Goal: Information Seeking & Learning: Learn about a topic

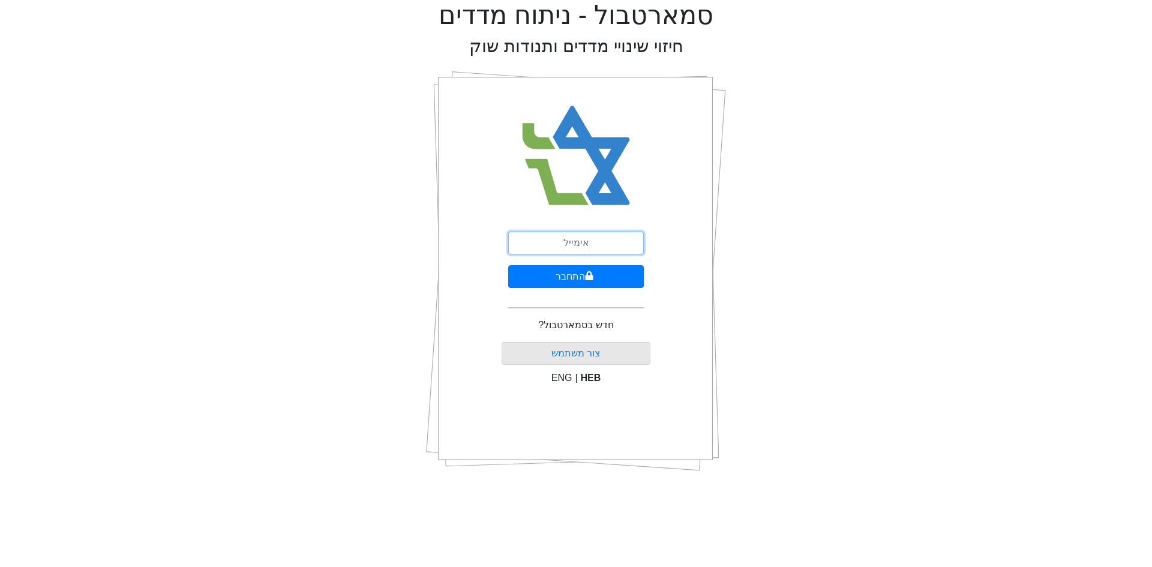
click at [568, 240] on input "email" at bounding box center [576, 243] width 136 height 23
type input "[EMAIL_ADDRESS][DOMAIN_NAME]"
click at [534, 276] on button "התחבר" at bounding box center [576, 276] width 136 height 23
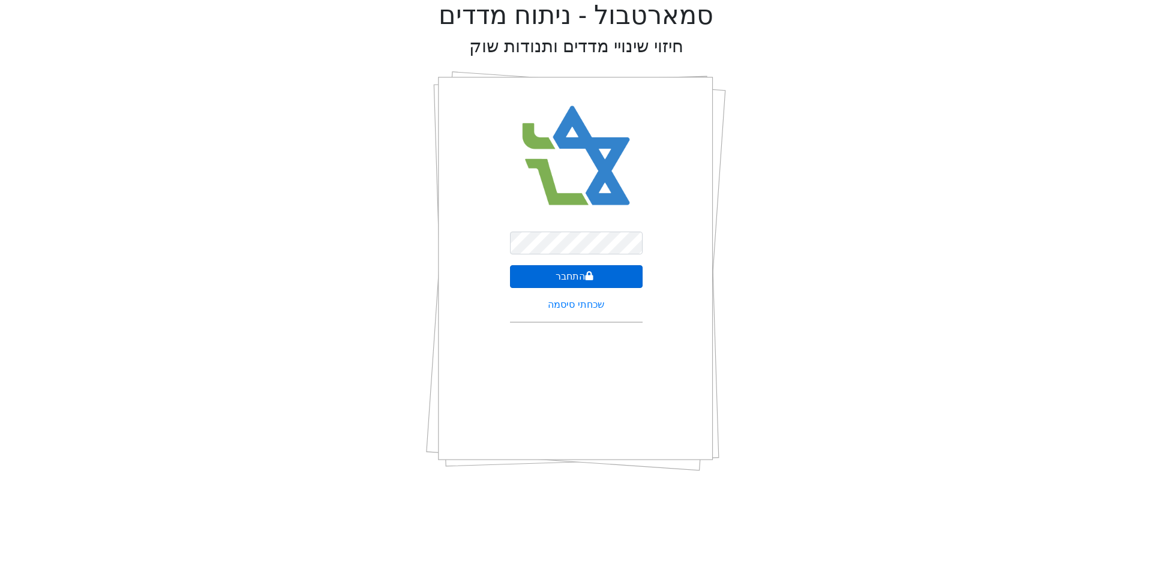
click at [533, 275] on button "התחבר" at bounding box center [576, 276] width 133 height 23
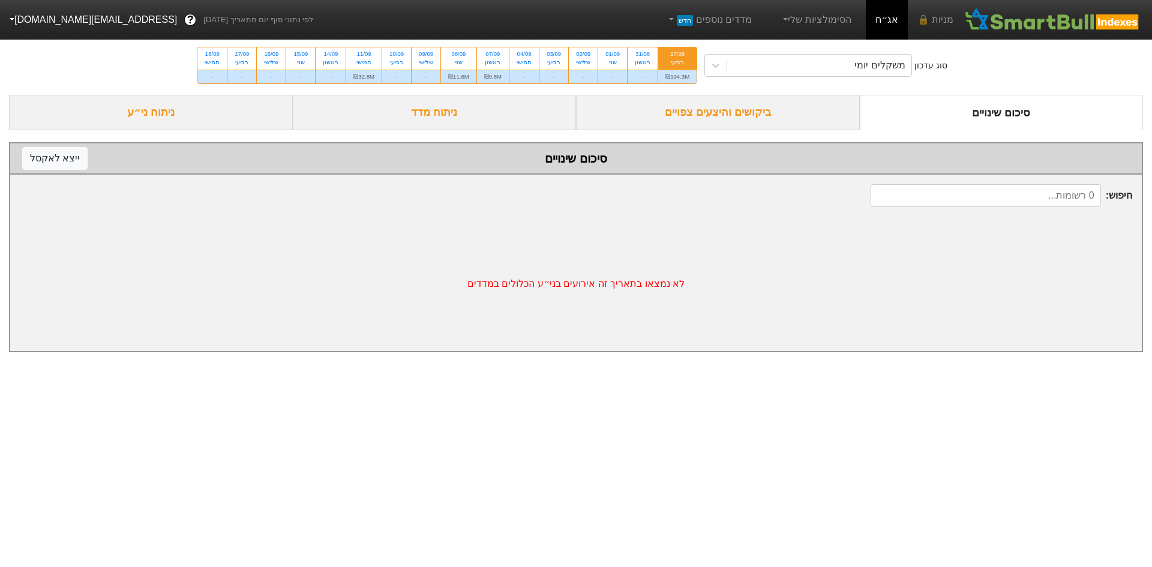
click at [661, 107] on div "ביקושים והיצעים צפויים" at bounding box center [718, 112] width 284 height 35
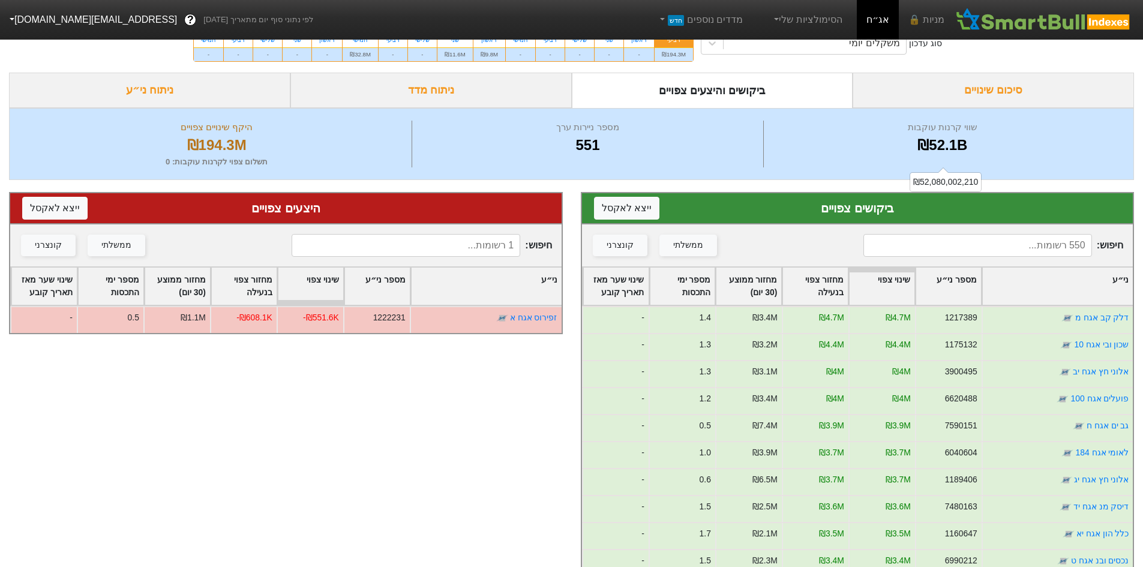
scroll to position [60, 0]
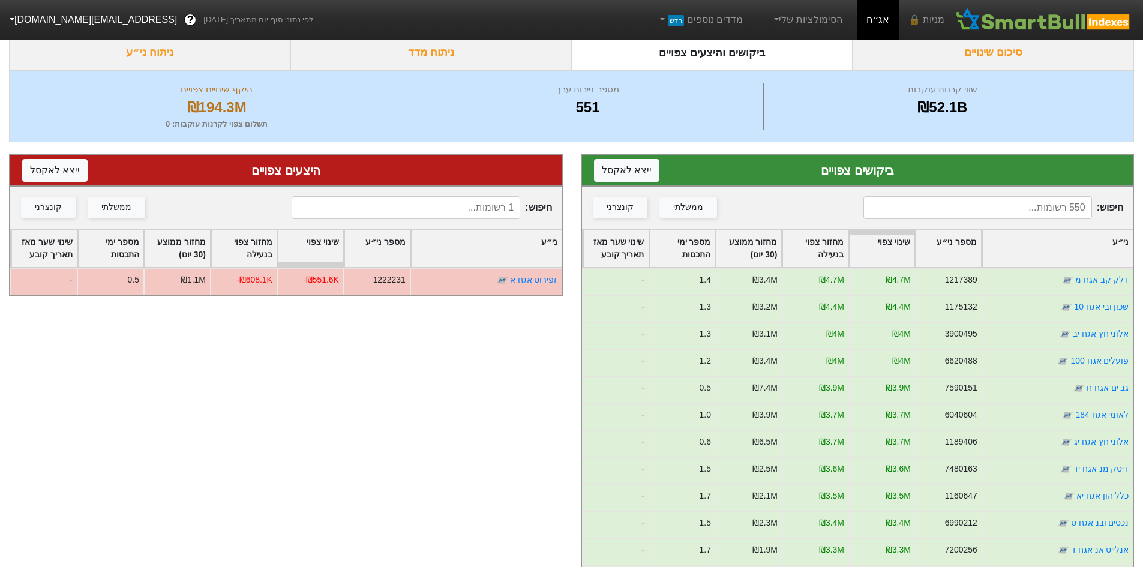
click at [1003, 254] on div "ני״ע" at bounding box center [1057, 248] width 151 height 37
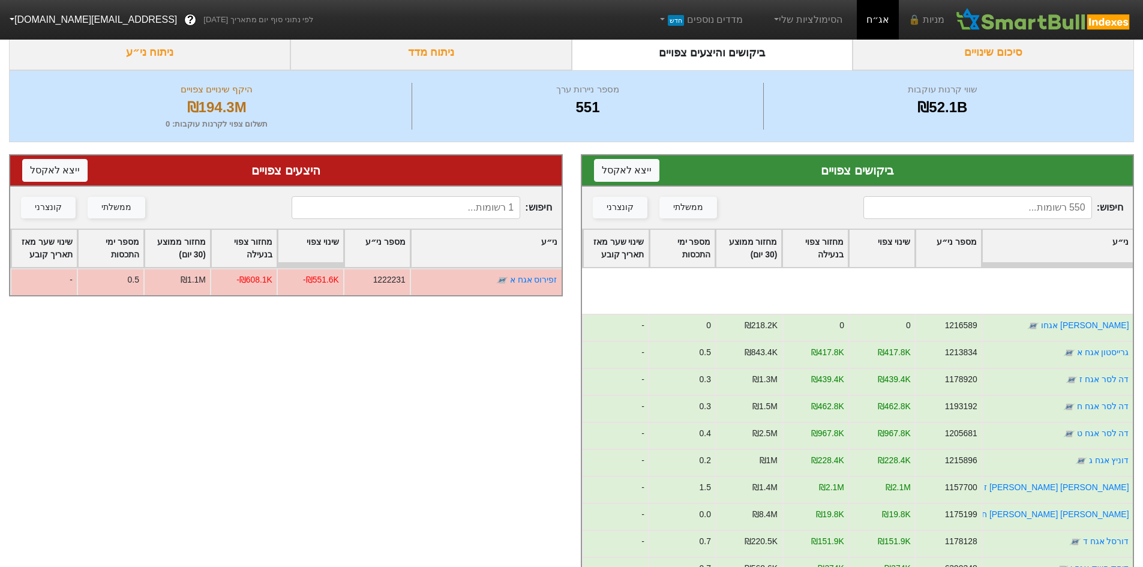
scroll to position [4379, 0]
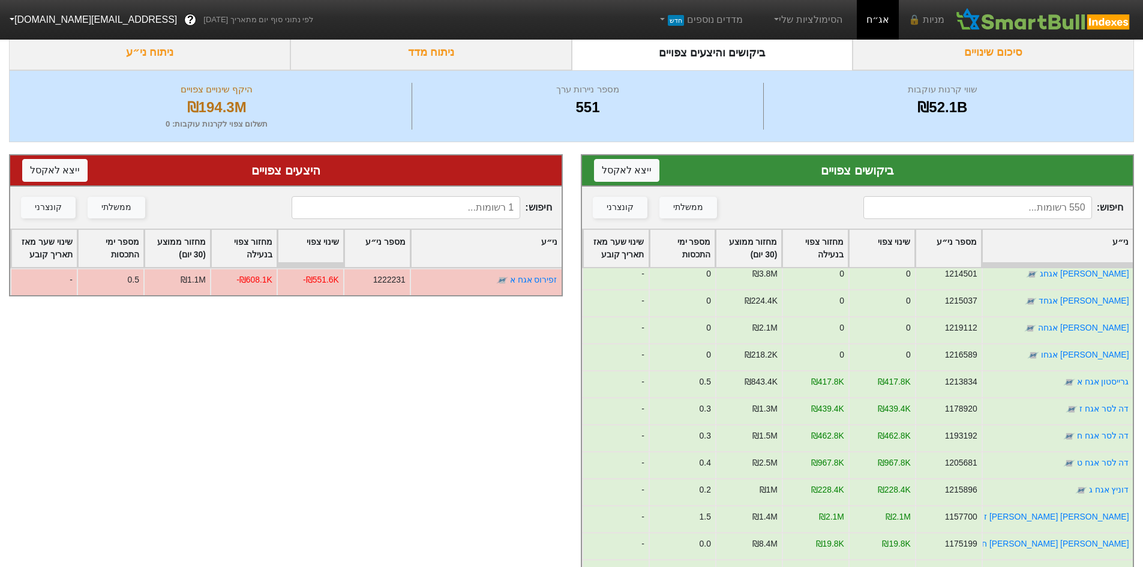
click at [870, 250] on div "שינוי צפוי" at bounding box center [881, 248] width 65 height 37
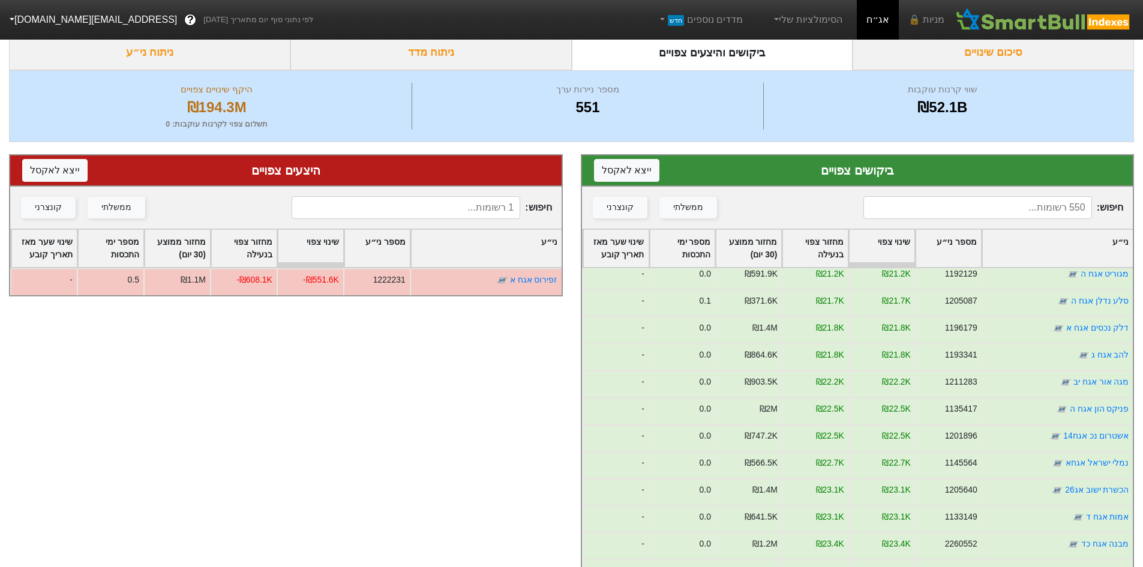
click at [870, 250] on div "שינוי צפוי" at bounding box center [881, 248] width 65 height 37
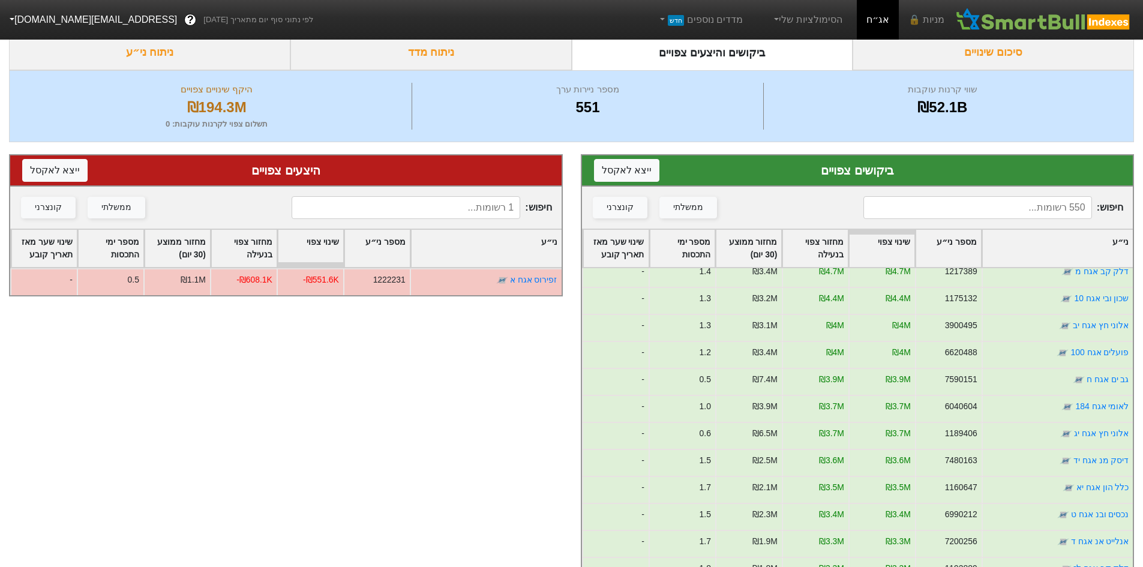
scroll to position [0, 0]
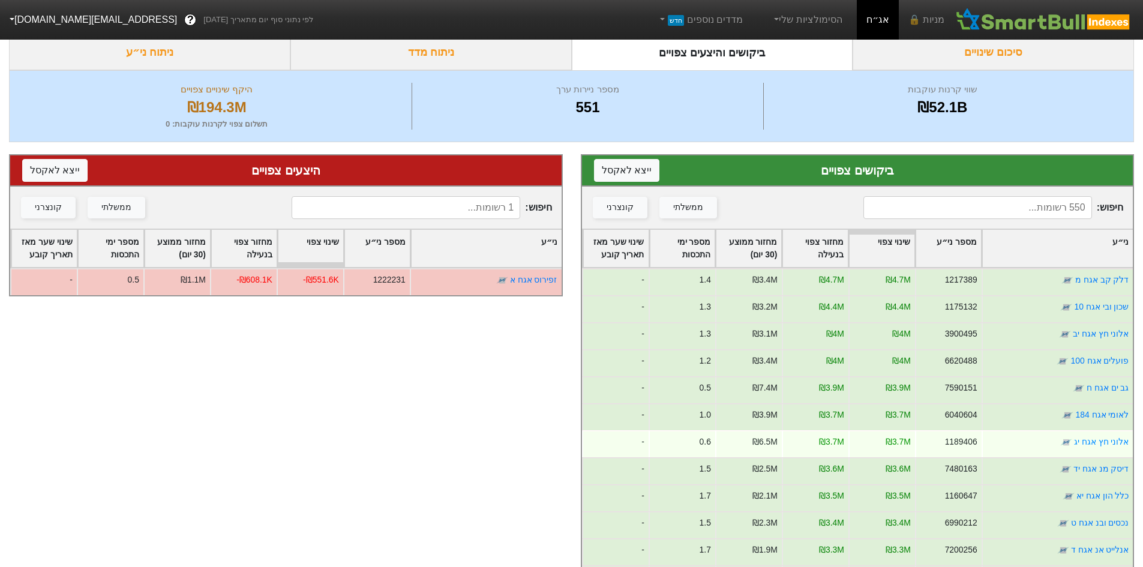
click at [815, 453] on div "₪3.7M" at bounding box center [814, 443] width 67 height 27
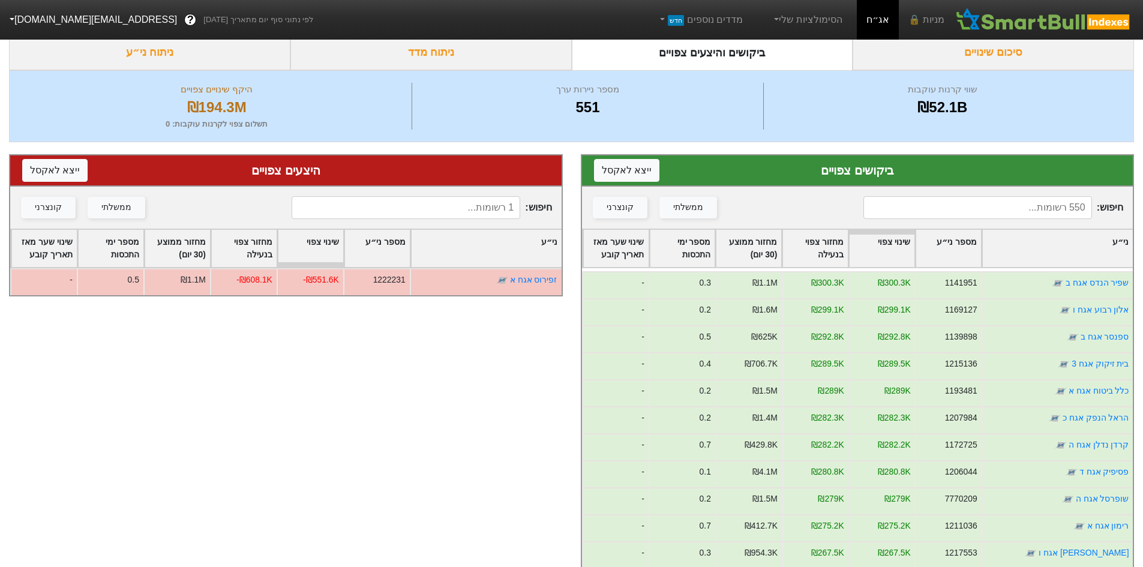
scroll to position [3360, 0]
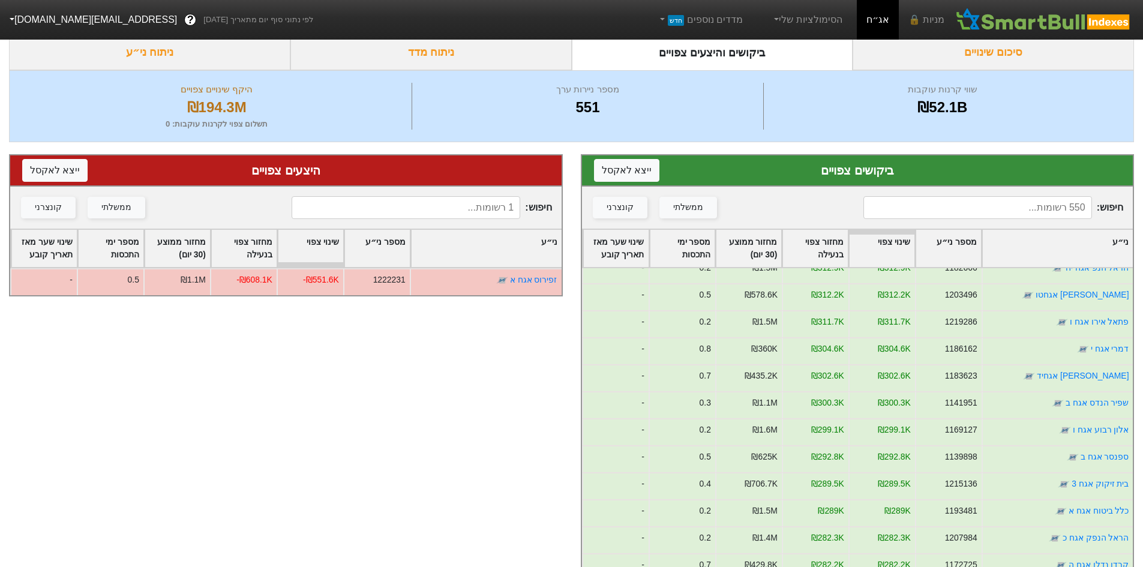
click at [1066, 254] on div "ני״ע" at bounding box center [1057, 248] width 151 height 37
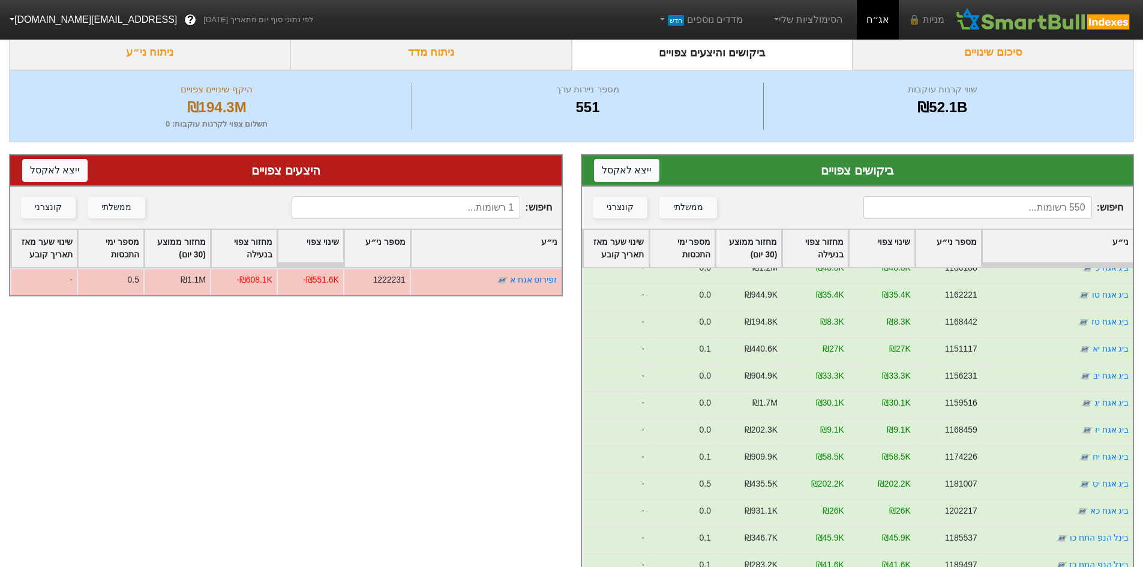
click at [1035, 252] on div "ני״ע" at bounding box center [1057, 248] width 151 height 37
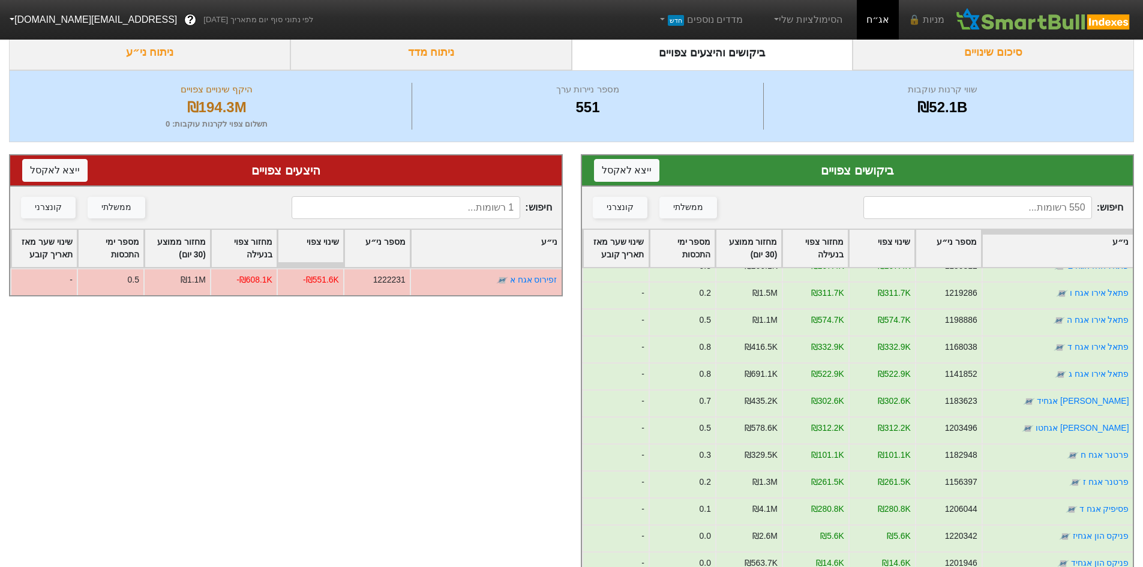
scroll to position [1260, 0]
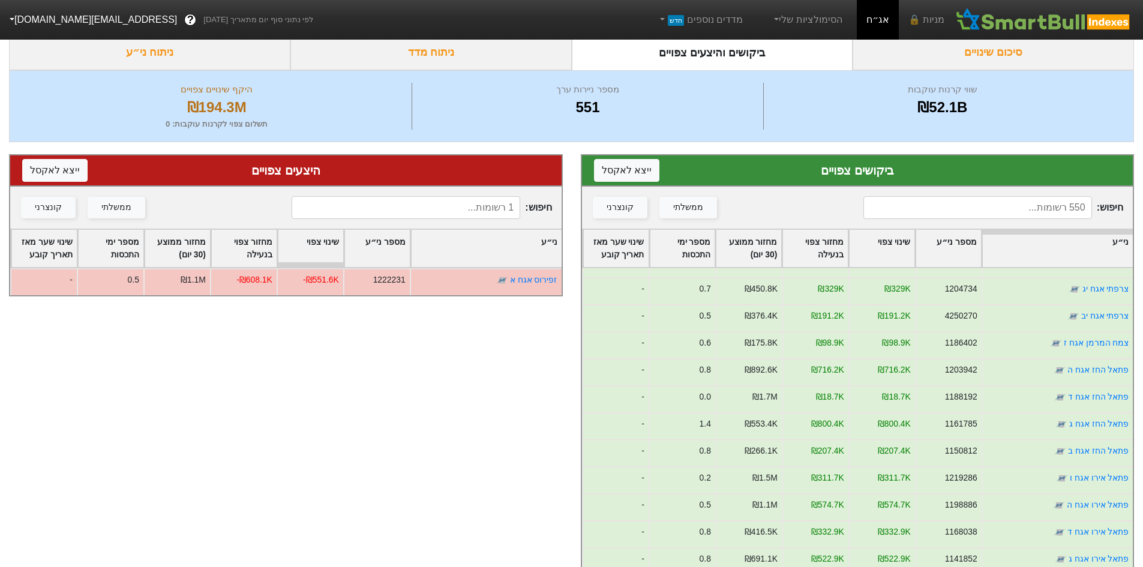
click at [1015, 253] on div "ני״ע" at bounding box center [1057, 248] width 151 height 37
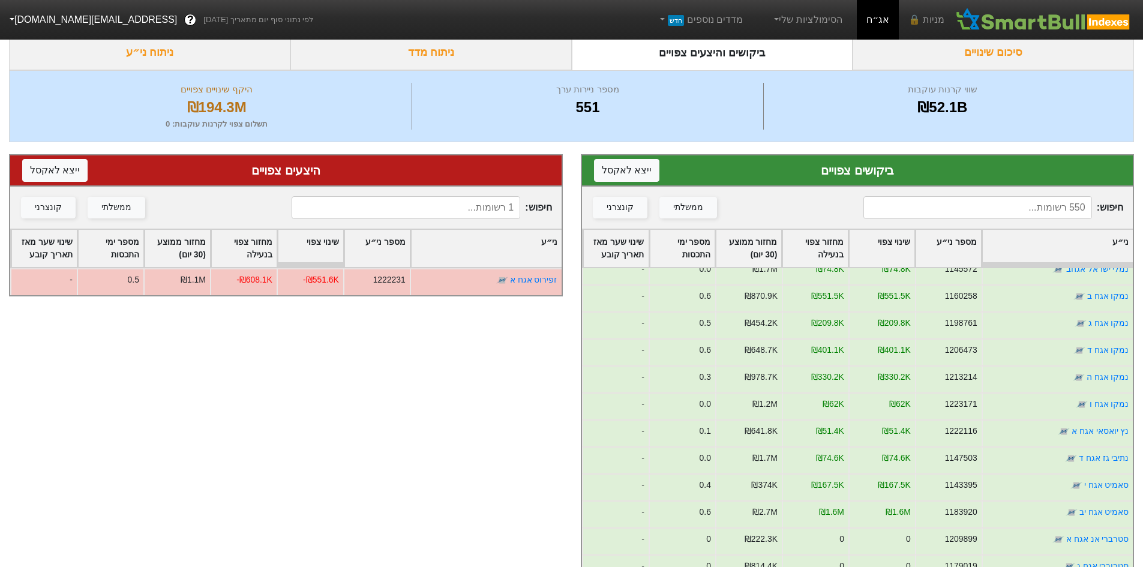
scroll to position [11347, 0]
